Goal: Task Accomplishment & Management: Use online tool/utility

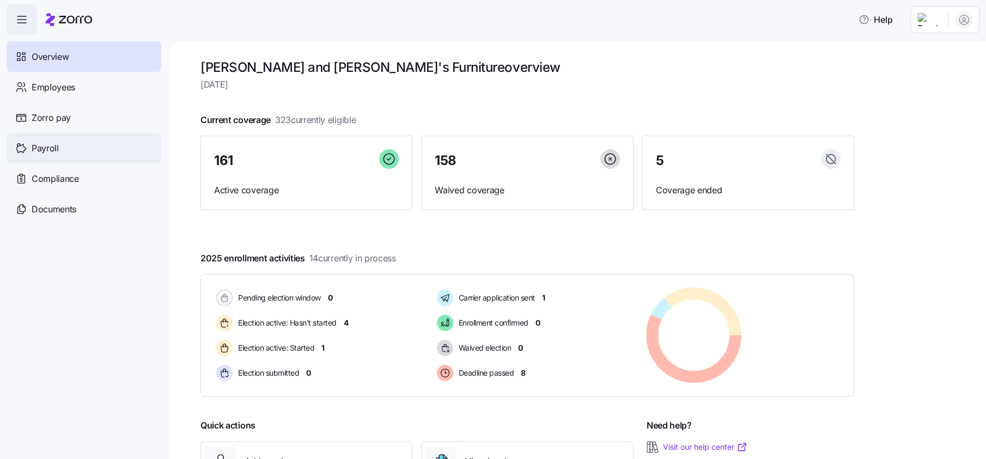
click at [58, 151] on div "Payroll" at bounding box center [84, 148] width 155 height 30
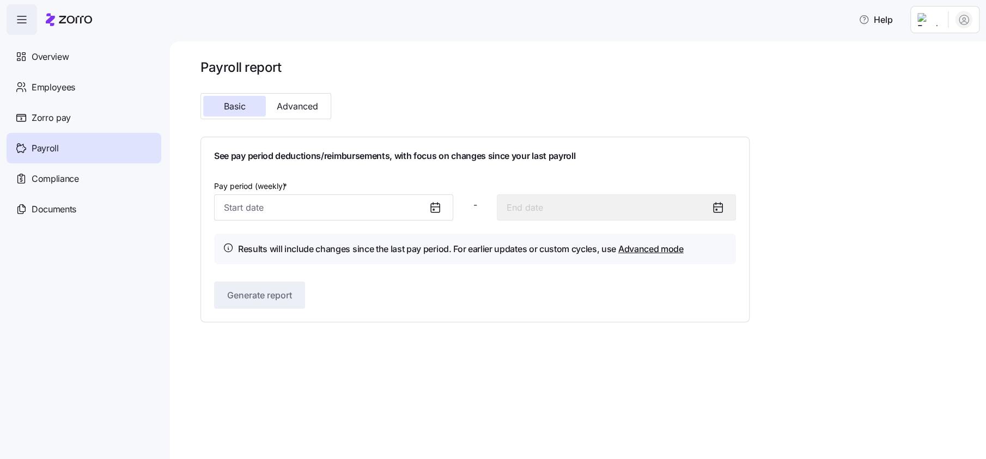
click at [433, 210] on icon at bounding box center [433, 209] width 1 height 1
click at [266, 211] on input "Pay period (weekly) *" at bounding box center [333, 207] width 239 height 26
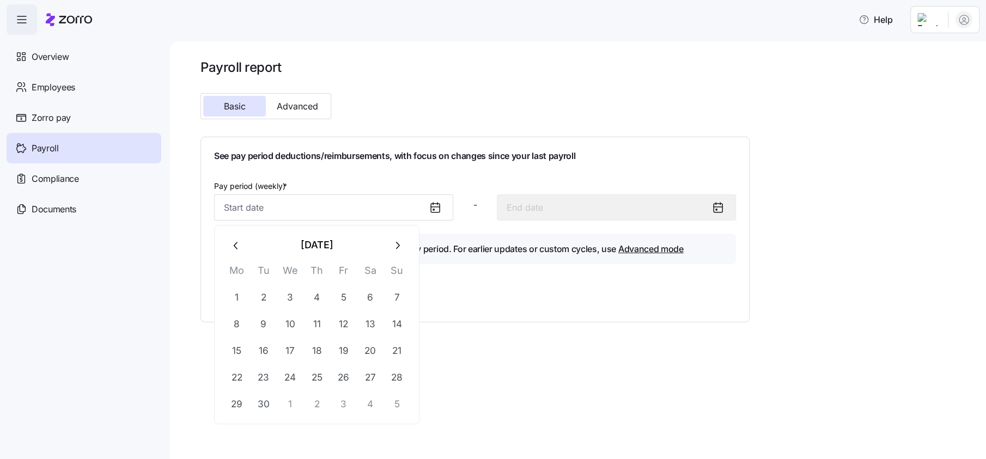
click at [237, 244] on icon "button" at bounding box center [236, 246] width 12 height 12
drag, startPoint x: 243, startPoint y: 398, endPoint x: 248, endPoint y: 395, distance: 6.1
click at [244, 398] on button "25" at bounding box center [236, 404] width 26 height 26
type input "[DATE]"
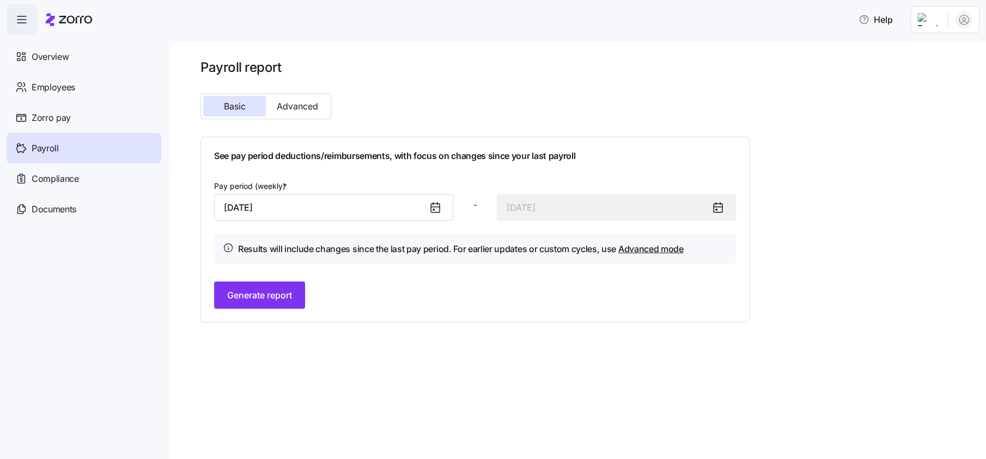
click at [288, 311] on div "See pay period deductions/reimbursements, with focus on changes since your last…" at bounding box center [474, 230] width 549 height 186
click at [270, 297] on span "Generate report" at bounding box center [259, 295] width 65 height 13
